Goal: Task Accomplishment & Management: Use online tool/utility

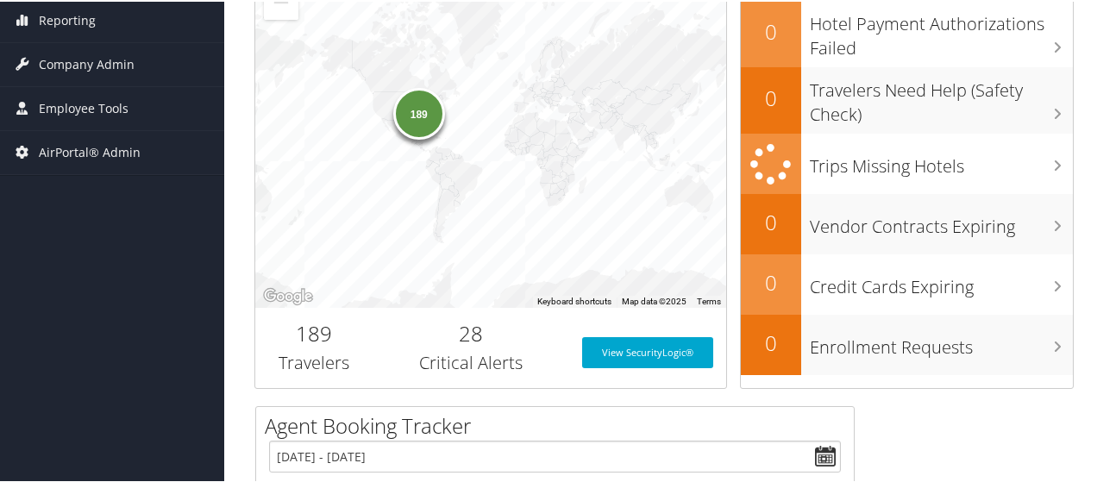
scroll to position [360, 0]
click at [130, 152] on span "AirPortal® Admin" at bounding box center [90, 151] width 102 height 43
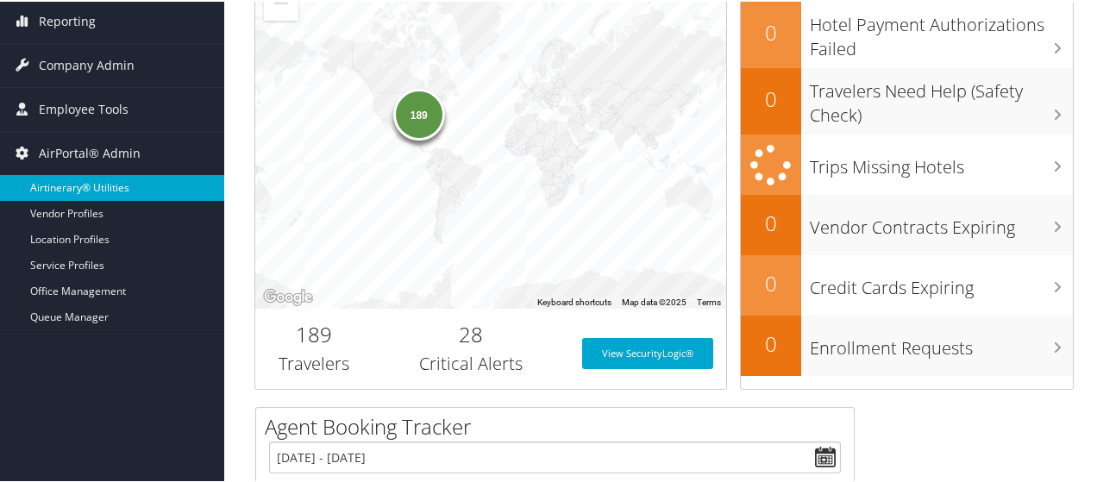
click at [135, 191] on link "Airtinerary® Utilities" at bounding box center [112, 186] width 224 height 26
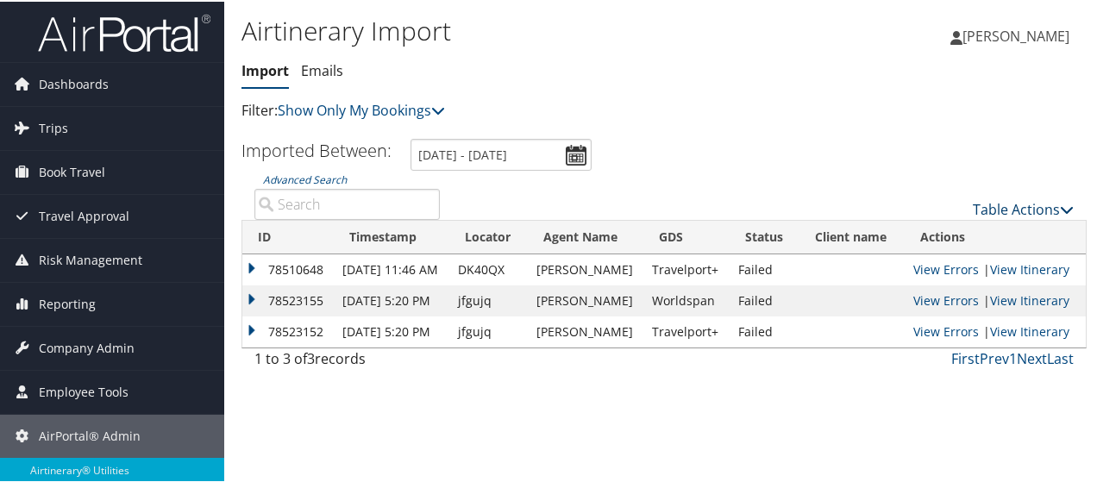
click at [1037, 211] on link "Table Actions" at bounding box center [1023, 207] width 101 height 19
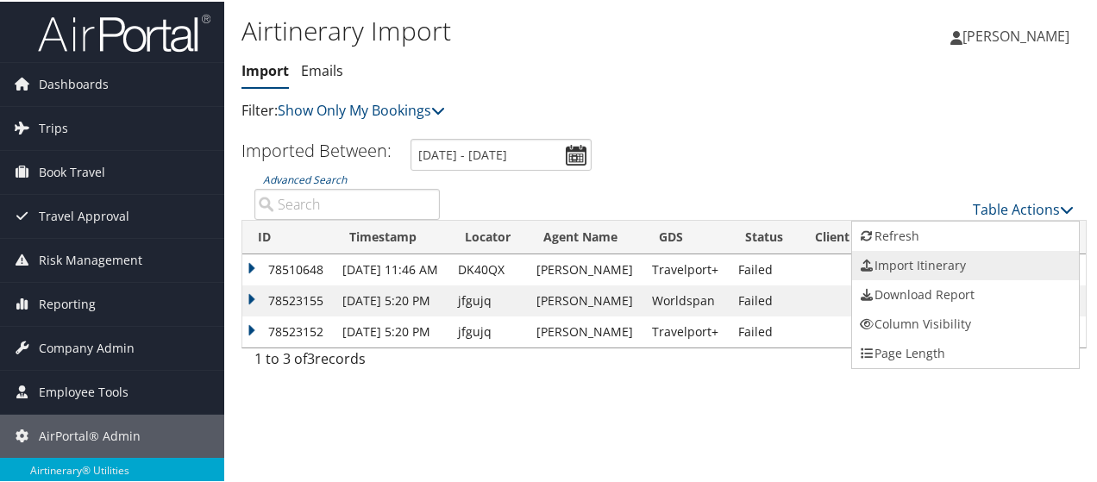
click at [966, 271] on link "Import Itinerary" at bounding box center [965, 263] width 227 height 29
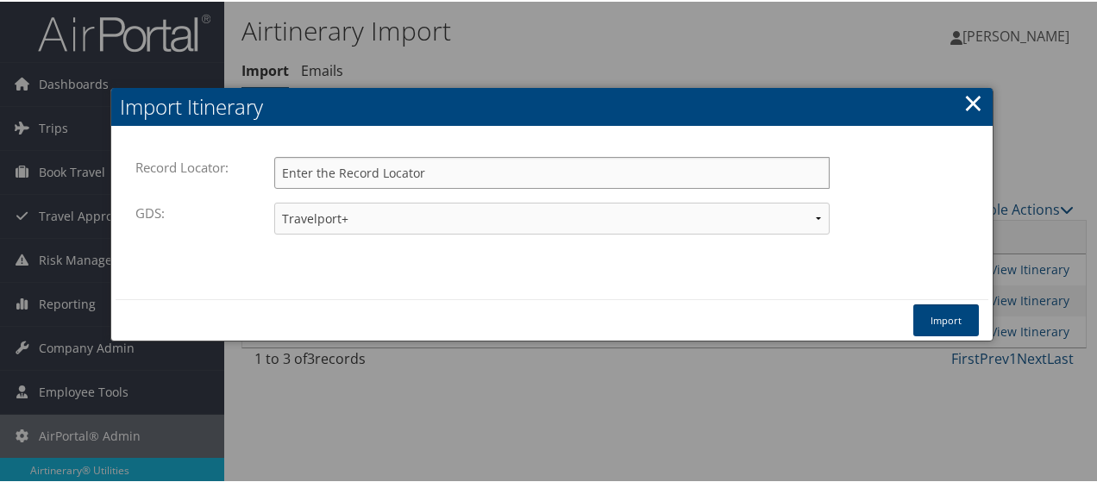
click at [391, 173] on input "Record Locator:" at bounding box center [551, 171] width 555 height 32
paste input "DJ2XSG"
type input "DJ2XSG"
click at [940, 316] on button "Import" at bounding box center [946, 319] width 66 height 32
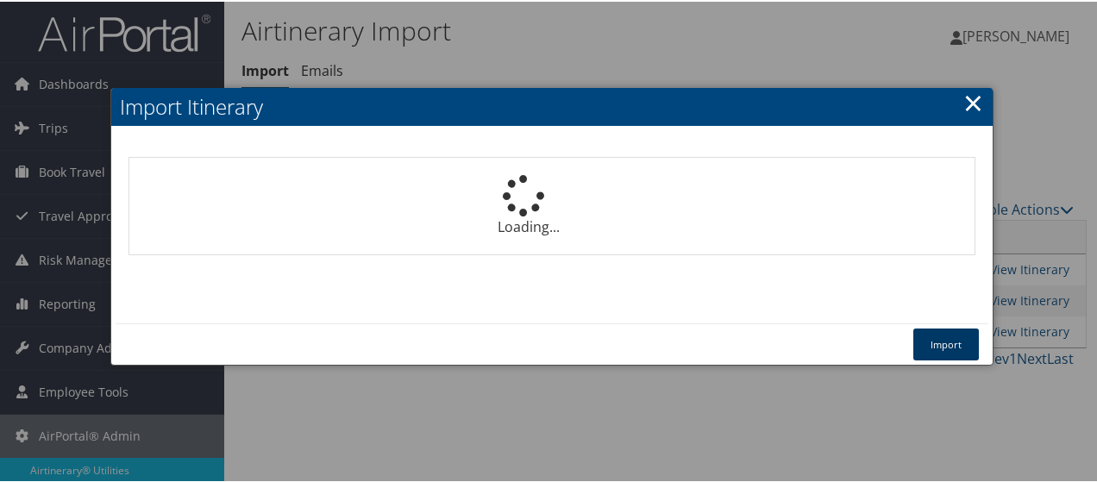
select select "1P"
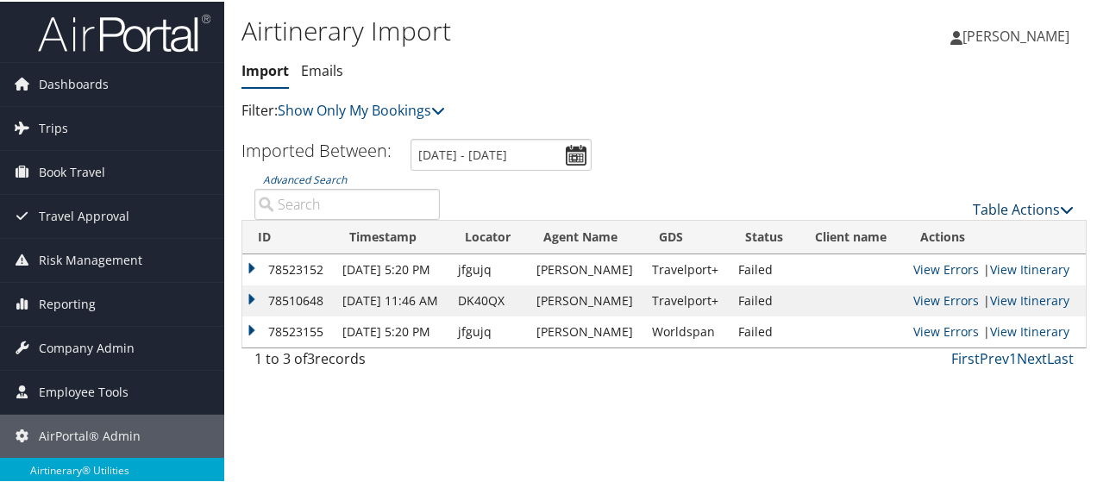
click at [976, 215] on link "Table Actions" at bounding box center [1023, 207] width 101 height 19
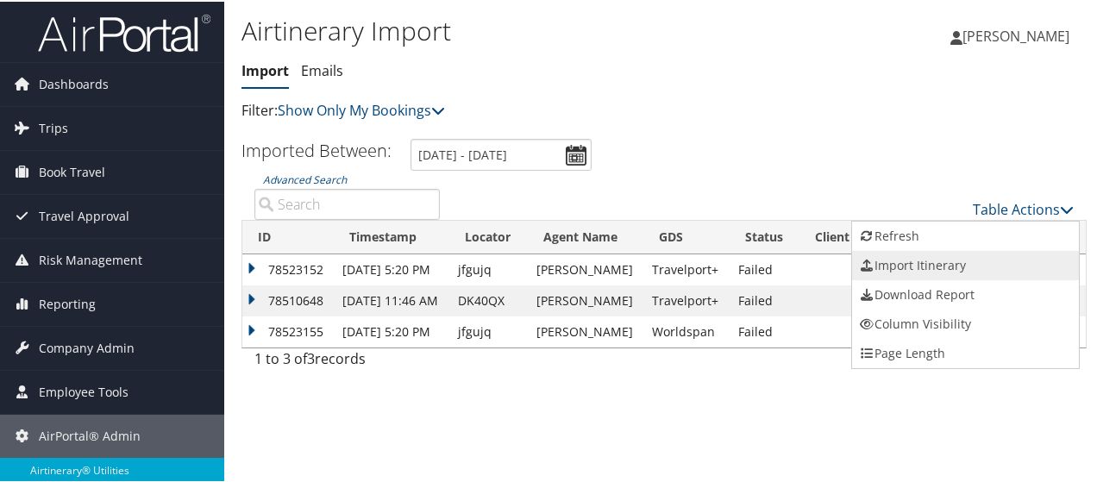
click at [956, 253] on link "Import Itinerary" at bounding box center [965, 263] width 227 height 29
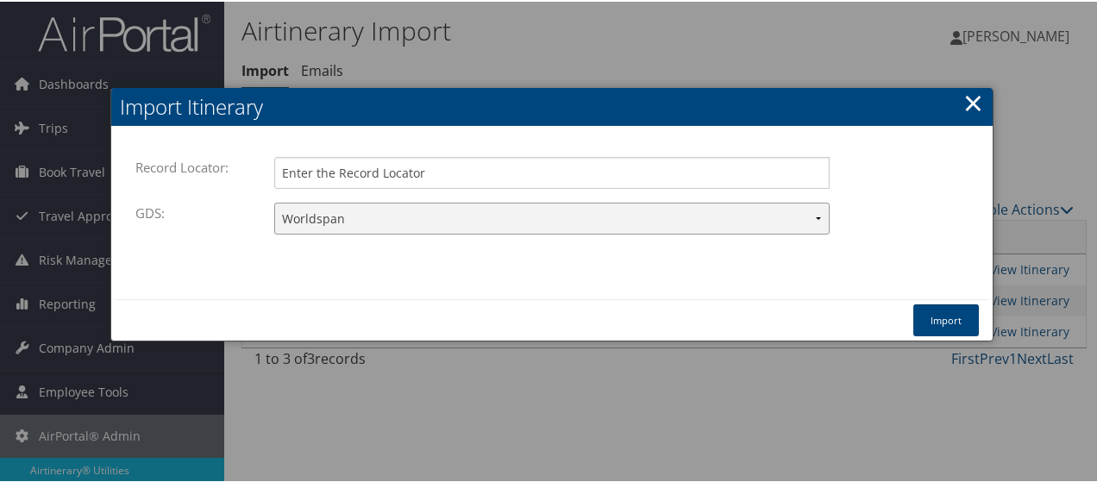
click at [798, 205] on select "Travelport+ Worldspan Apollo Sabre Amadeus" at bounding box center [551, 217] width 555 height 32
select select "1G"
click at [274, 201] on select "Travelport+ Worldspan Apollo Sabre Amadeus" at bounding box center [551, 217] width 555 height 32
click at [574, 165] on input "Record Locator:" at bounding box center [551, 171] width 555 height 32
paste input "J2TB5"
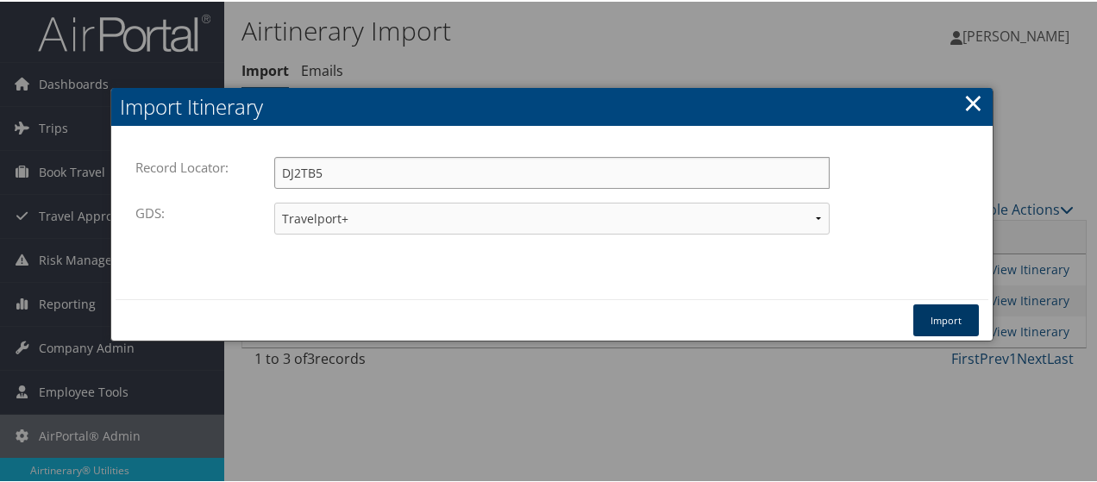
type input "DJ2TB5"
click at [951, 316] on button "Import" at bounding box center [946, 319] width 66 height 32
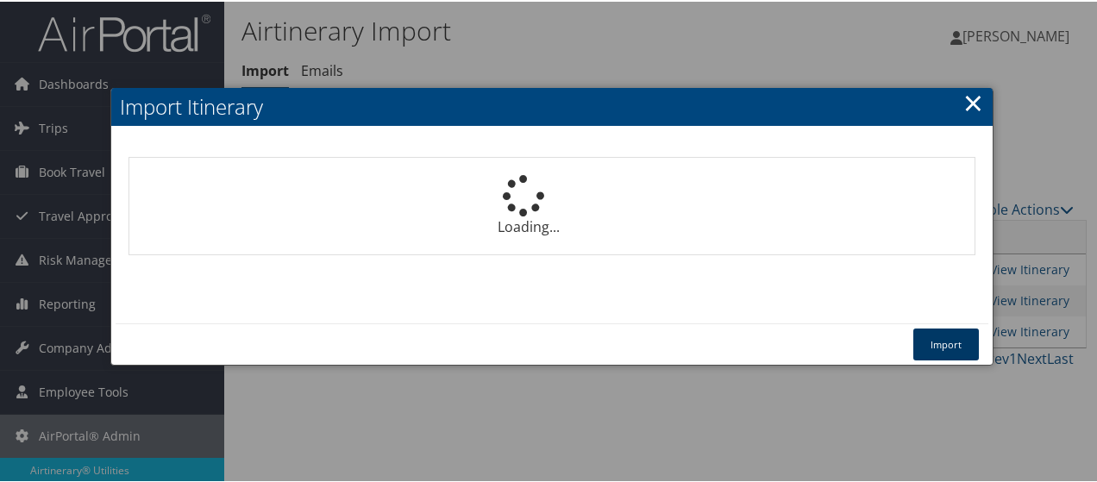
select select "1P"
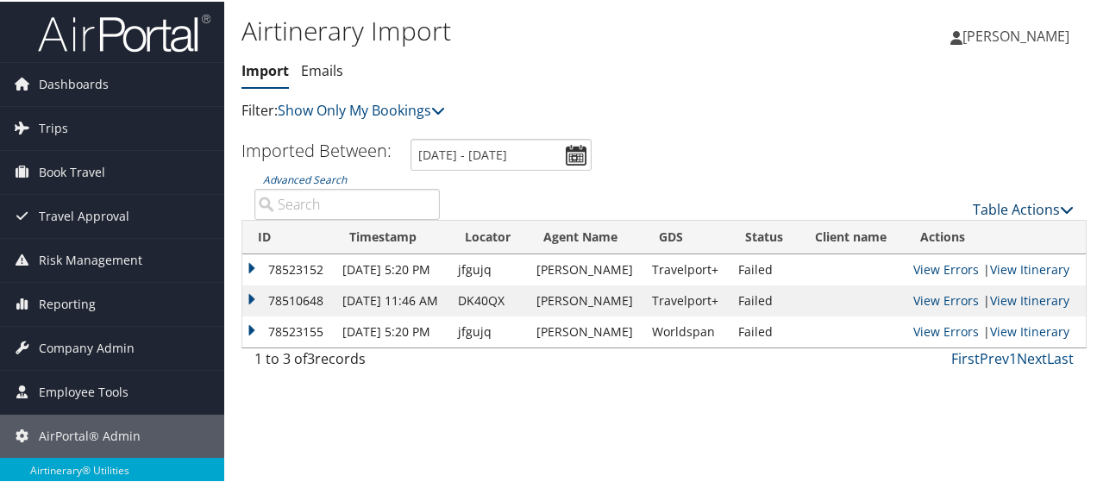
click at [1031, 203] on link "Table Actions" at bounding box center [1023, 207] width 101 height 19
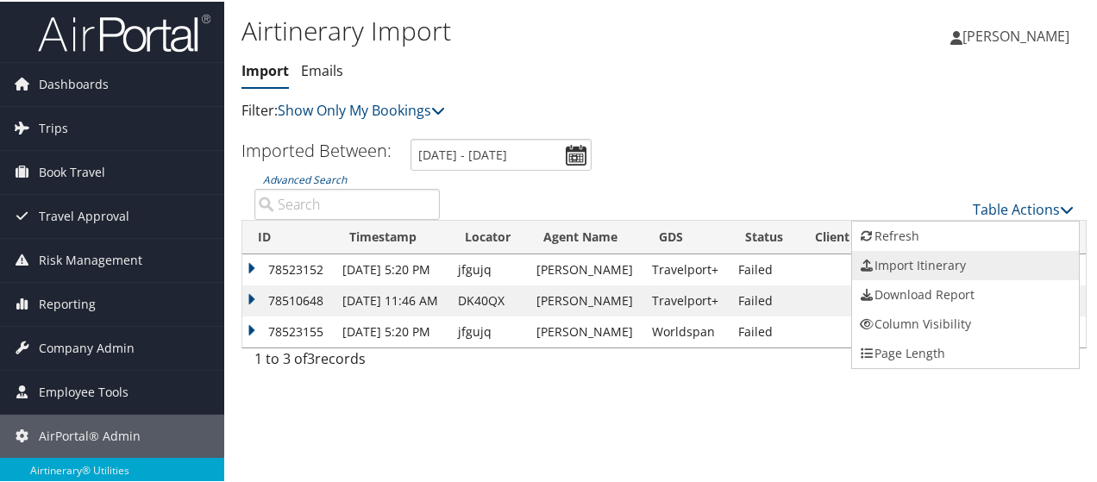
click at [961, 258] on link "Import Itinerary" at bounding box center [965, 263] width 227 height 29
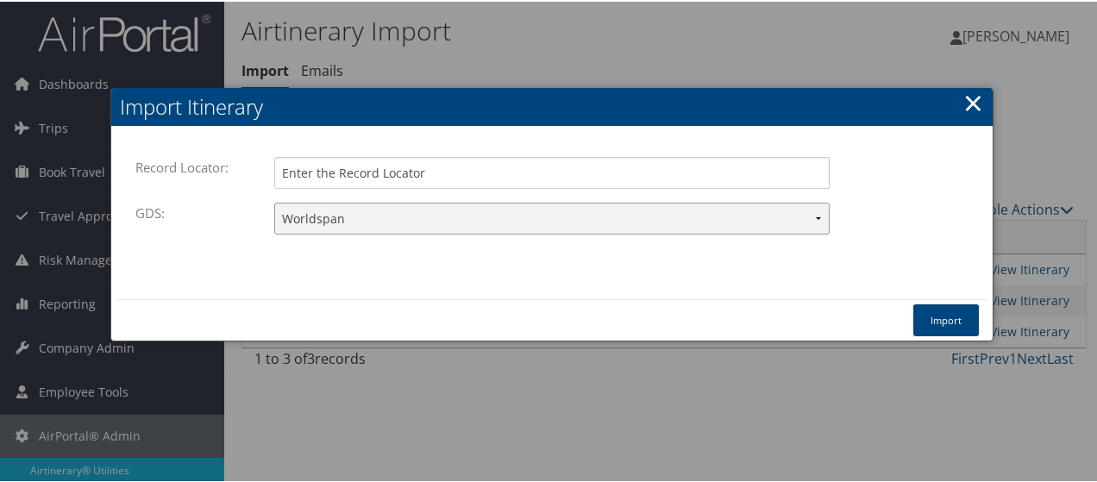
click at [802, 216] on select "Travelport+ Worldspan Apollo Sabre Amadeus" at bounding box center [551, 217] width 555 height 32
select select "1G"
click at [274, 201] on select "Travelport+ Worldspan Apollo Sabre Amadeus" at bounding box center [551, 217] width 555 height 32
click at [605, 168] on input "Record Locator:" at bounding box center [551, 171] width 555 height 32
type input "djdvbl"
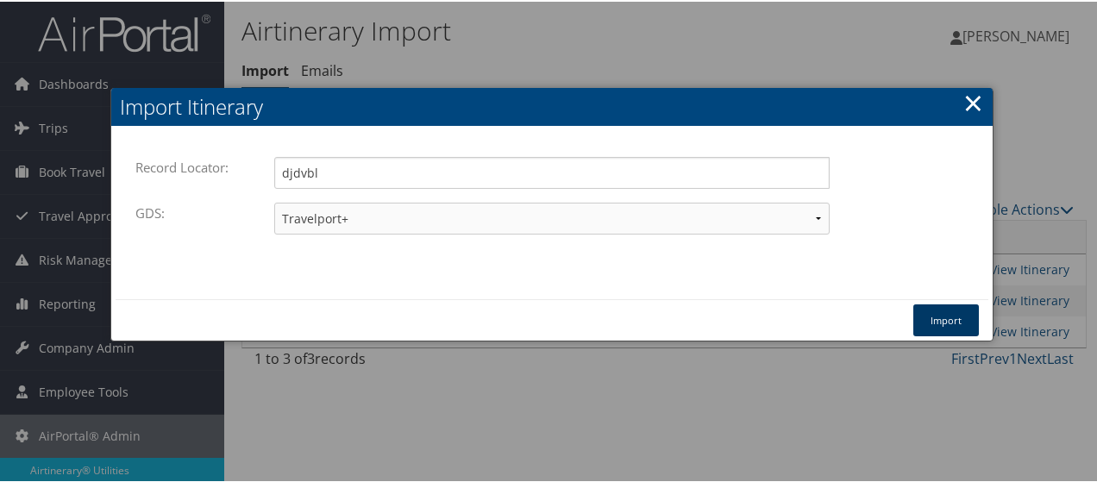
click at [942, 303] on button "Import" at bounding box center [946, 319] width 66 height 32
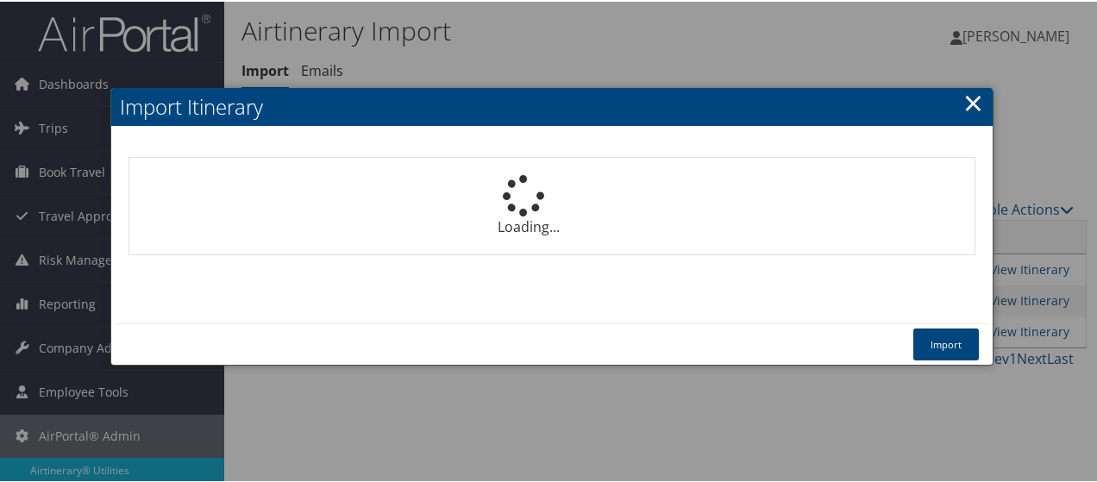
select select "1P"
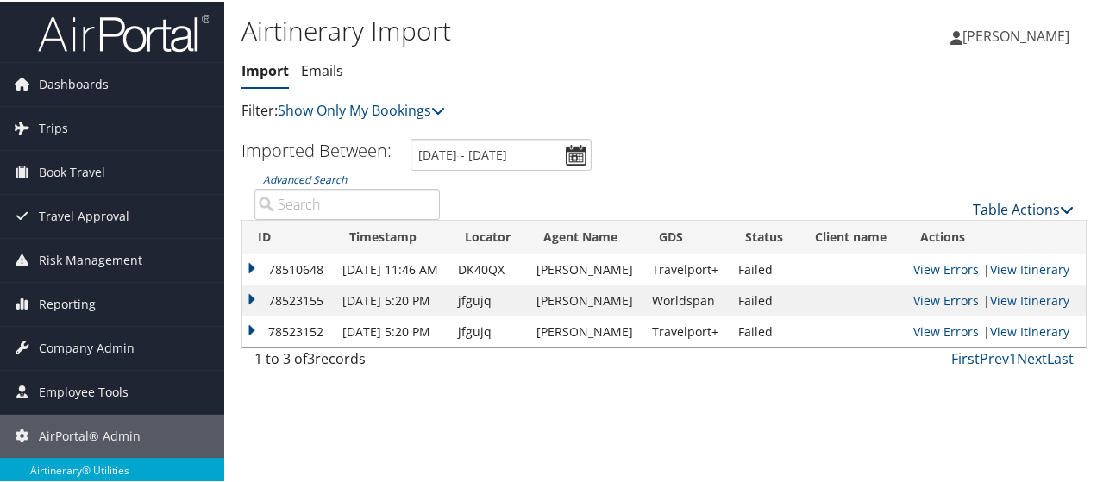
click at [1043, 208] on link "Table Actions" at bounding box center [1023, 207] width 101 height 19
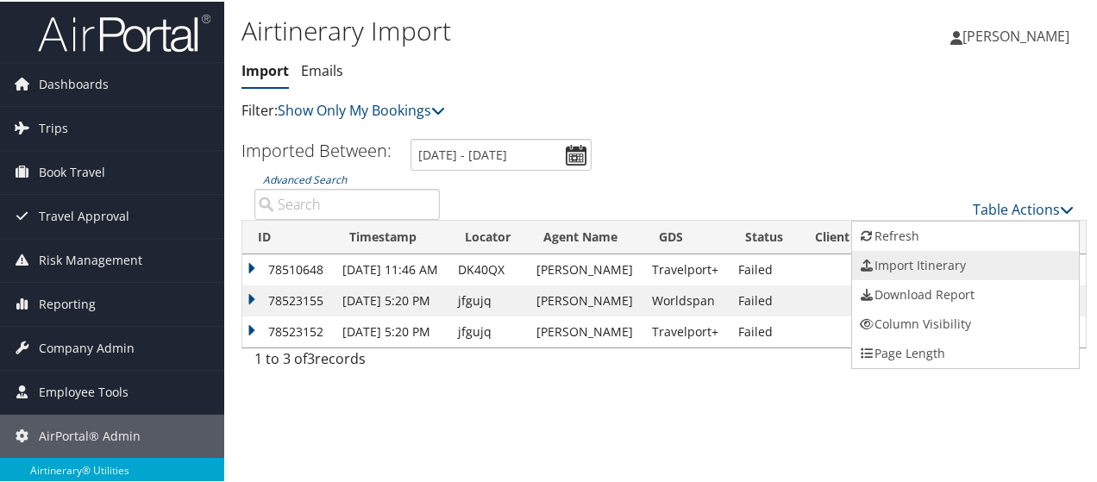
click at [985, 273] on link "Import Itinerary" at bounding box center [965, 263] width 227 height 29
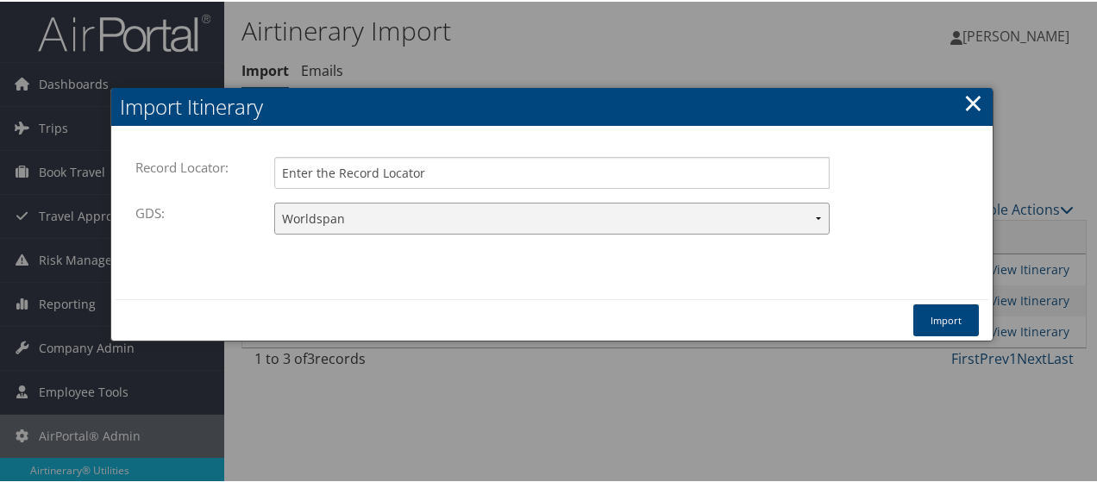
click at [500, 208] on select "Travelport+ Worldspan Apollo Sabre Amadeus" at bounding box center [551, 217] width 555 height 32
select select "1G"
click at [274, 201] on select "Travelport+ Worldspan Apollo Sabre Amadeus" at bounding box center [551, 217] width 555 height 32
click at [457, 166] on input "Record Locator:" at bounding box center [551, 171] width 555 height 32
type input "dj2pb4"
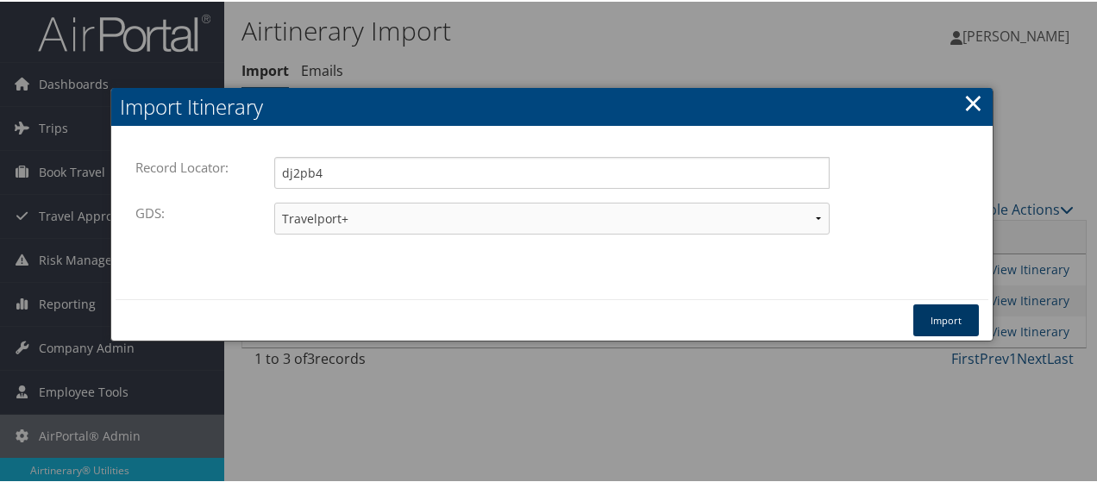
click at [931, 327] on button "Import" at bounding box center [946, 319] width 66 height 32
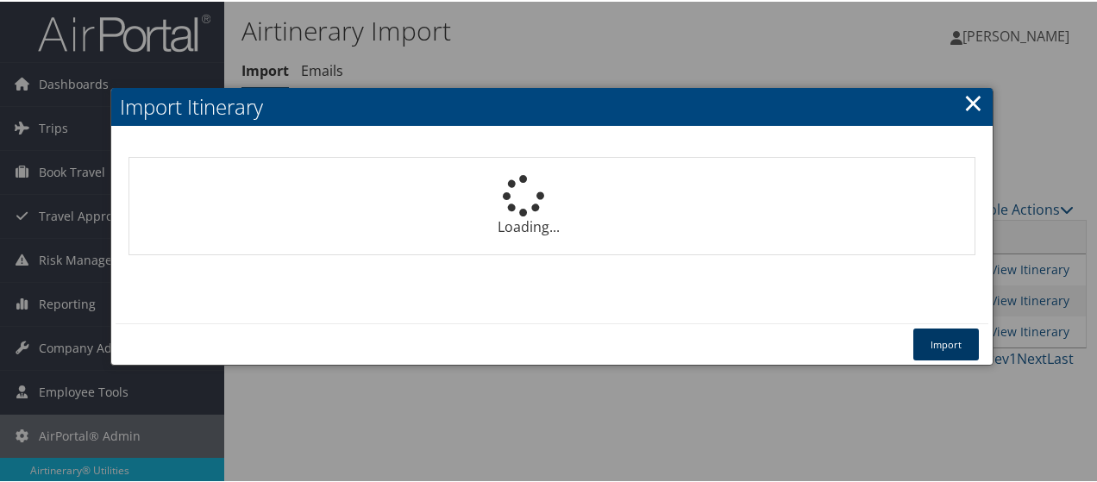
select select "1P"
